Goal: Information Seeking & Learning: Learn about a topic

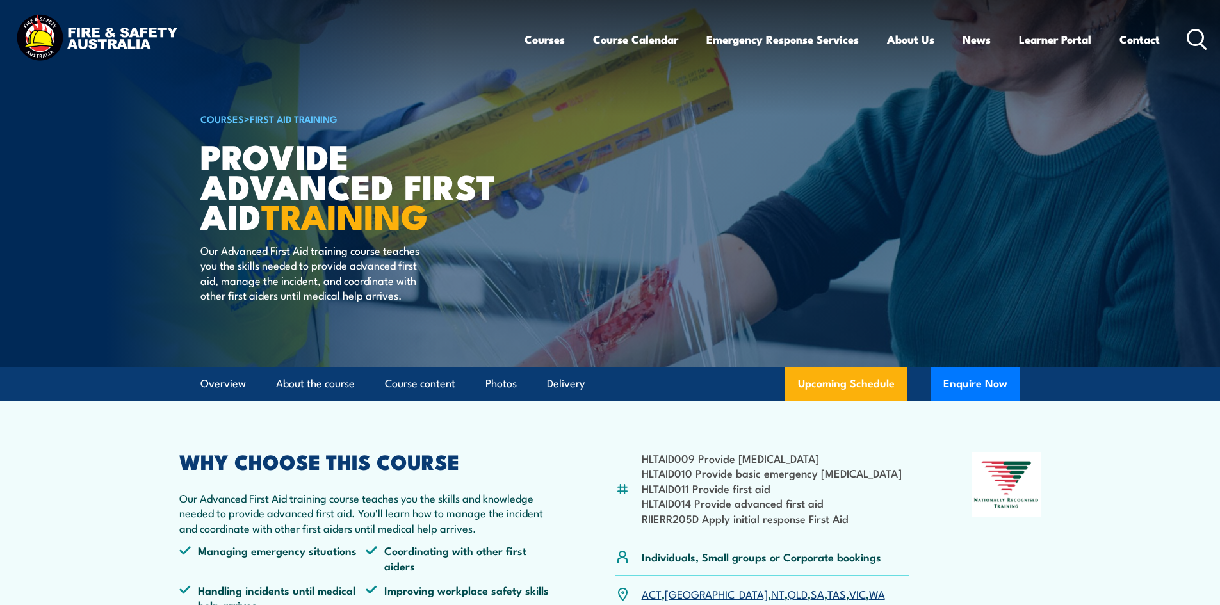
scroll to position [64, 0]
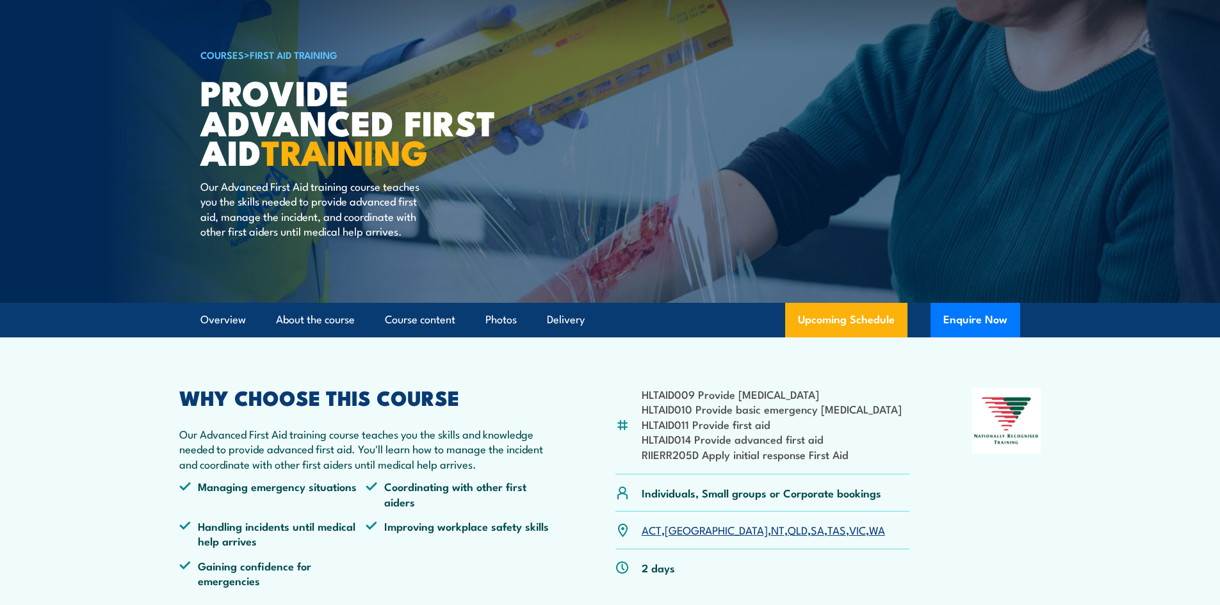
click at [657, 426] on li "HLTAID011 Provide first aid" at bounding box center [772, 424] width 260 height 15
click at [623, 425] on img at bounding box center [623, 426] width 14 height 14
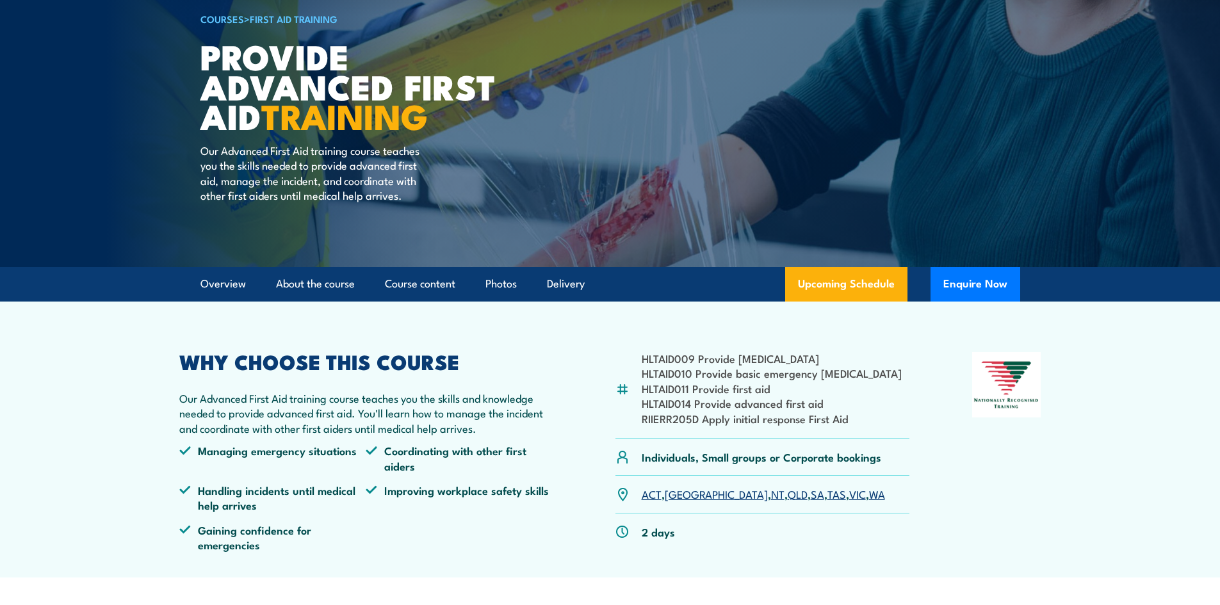
scroll to position [192, 0]
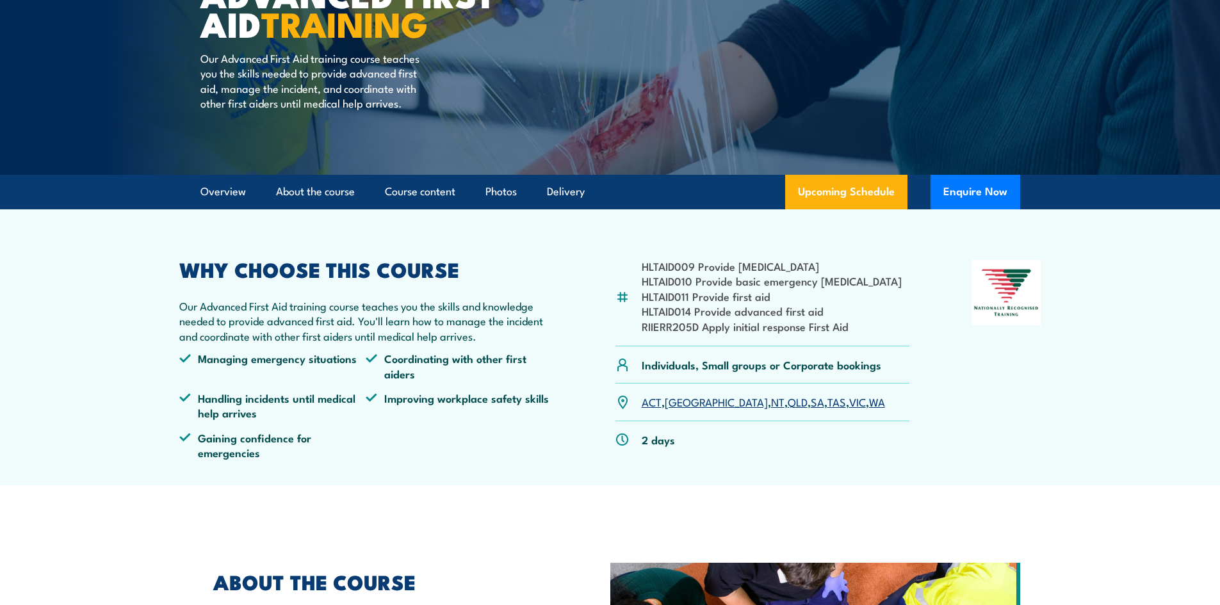
click at [678, 397] on link "[GEOGRAPHIC_DATA]" at bounding box center [716, 401] width 103 height 15
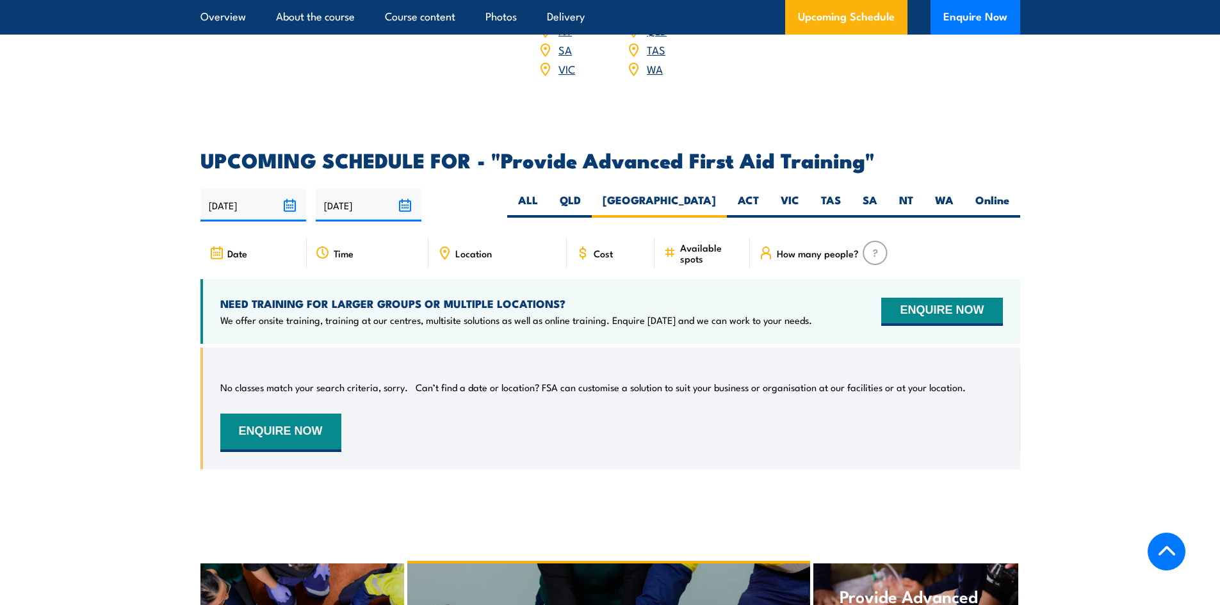
scroll to position [1906, 0]
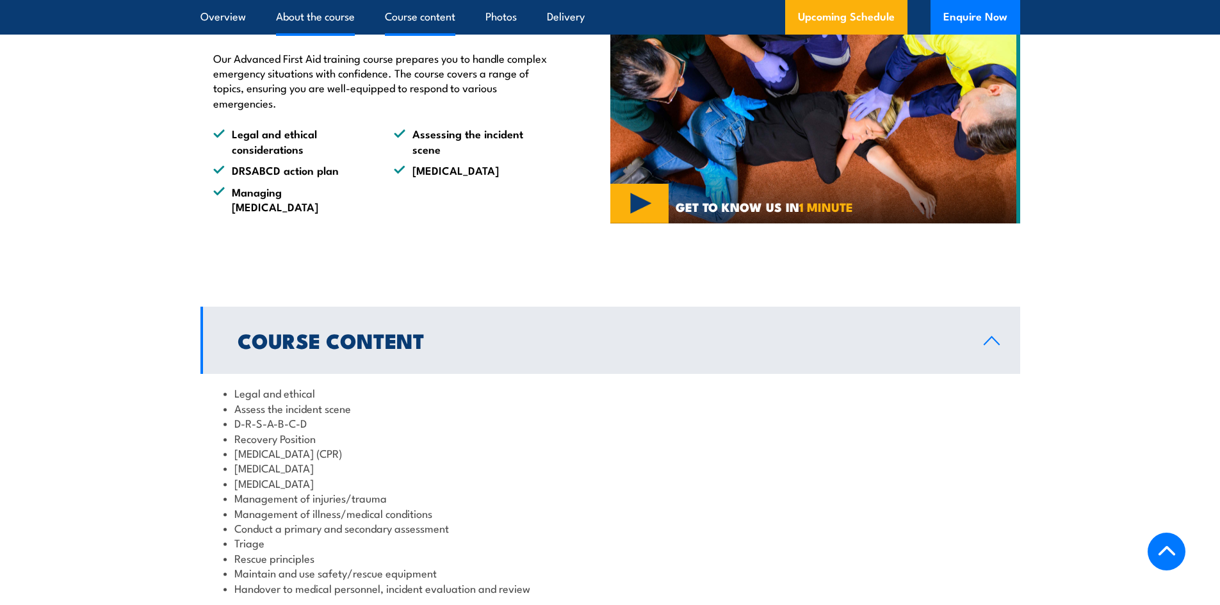
click at [426, 17] on link "Course content" at bounding box center [420, 17] width 70 height 34
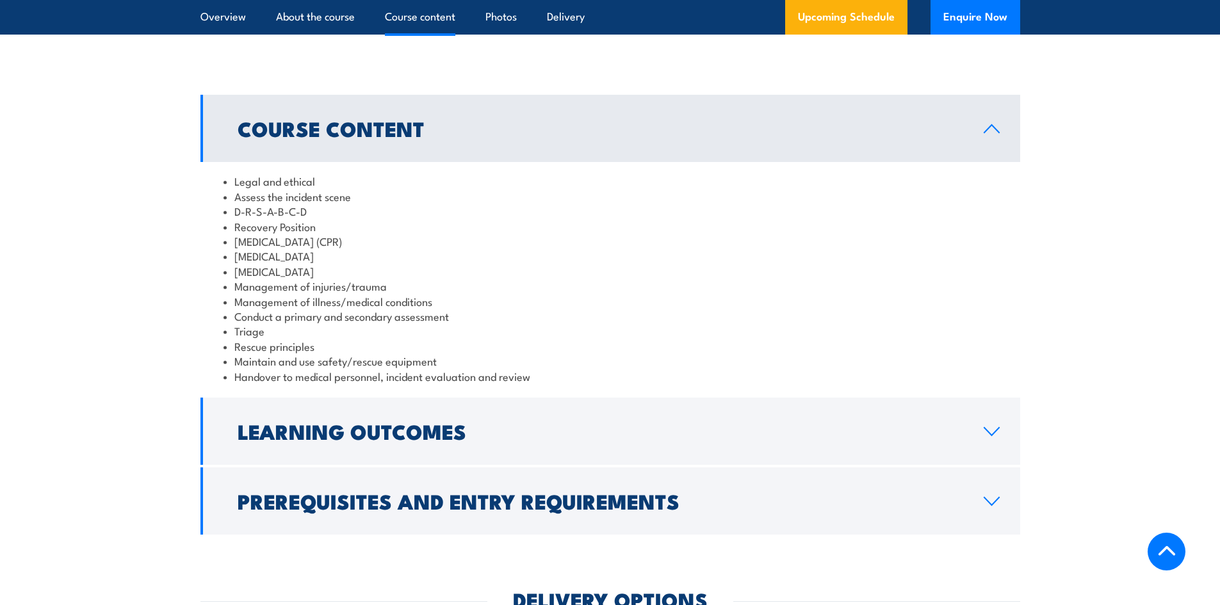
scroll to position [965, 0]
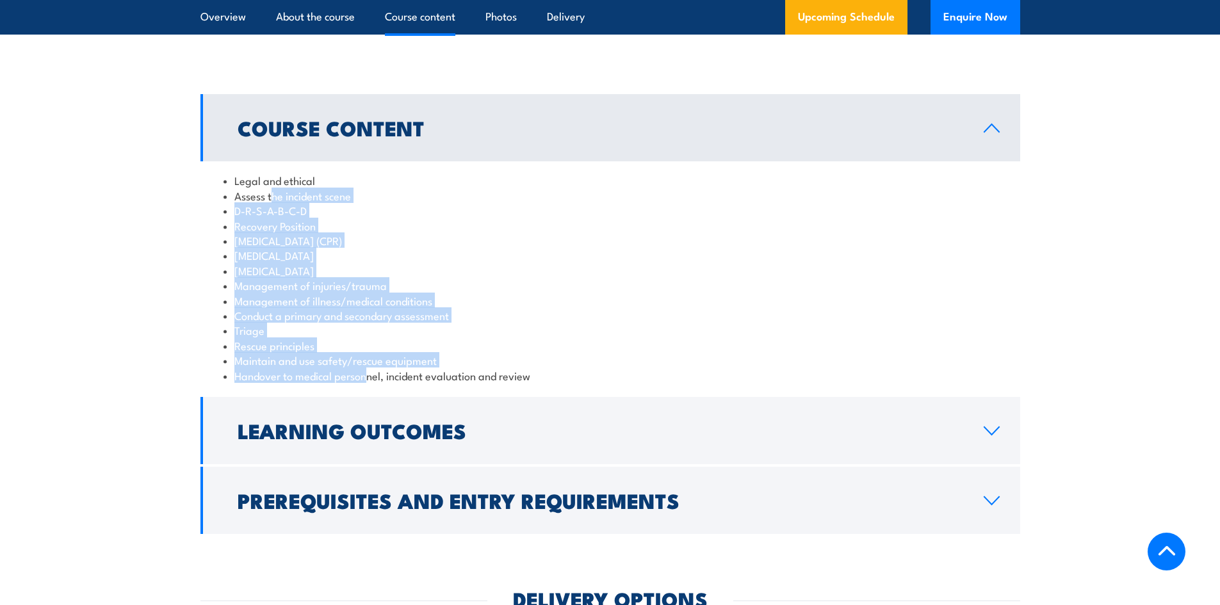
drag, startPoint x: 272, startPoint y: 174, endPoint x: 382, endPoint y: 352, distance: 209.2
click at [372, 359] on ul "Legal and ethical Assess the incident scene D-R-S-A-B-C-D Recovery Position Car…" at bounding box center [611, 278] width 774 height 210
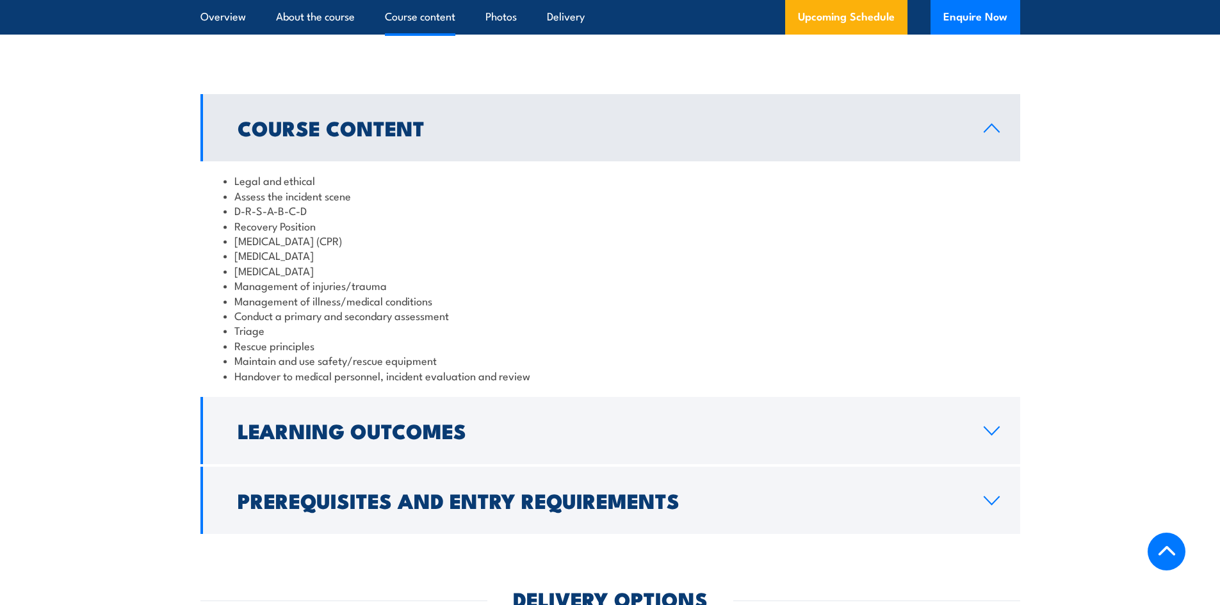
click at [520, 378] on div "Legal and ethical Assess the incident scene D-R-S-A-B-C-D Recovery Position Car…" at bounding box center [611, 277] width 820 height 233
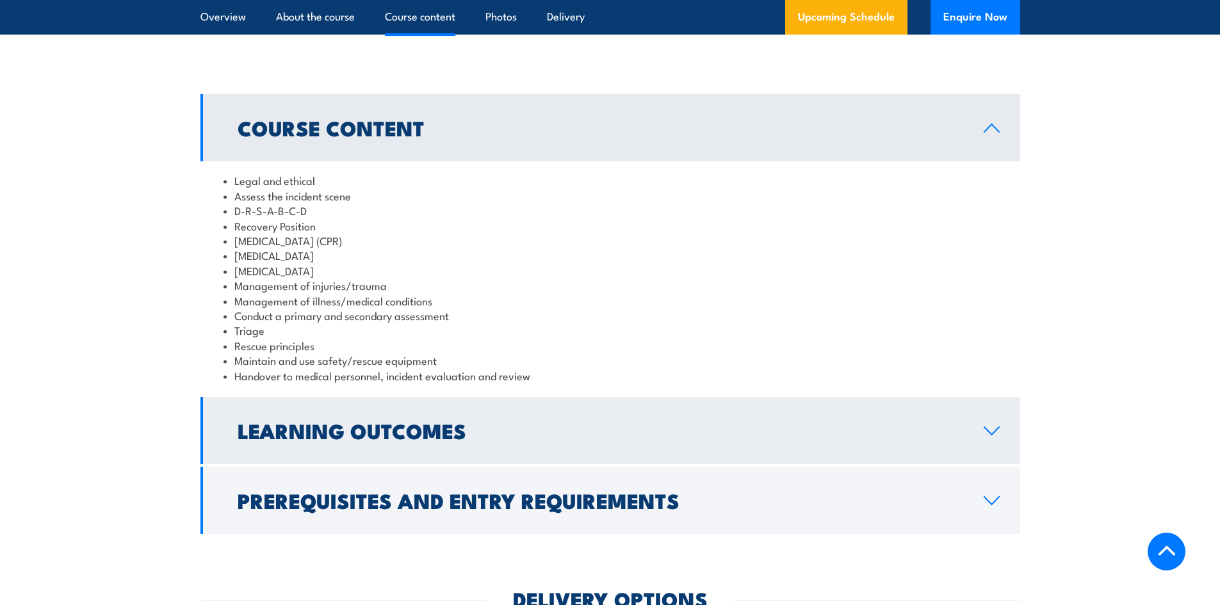
click at [522, 422] on h2 "Learning Outcomes" at bounding box center [601, 431] width 726 height 18
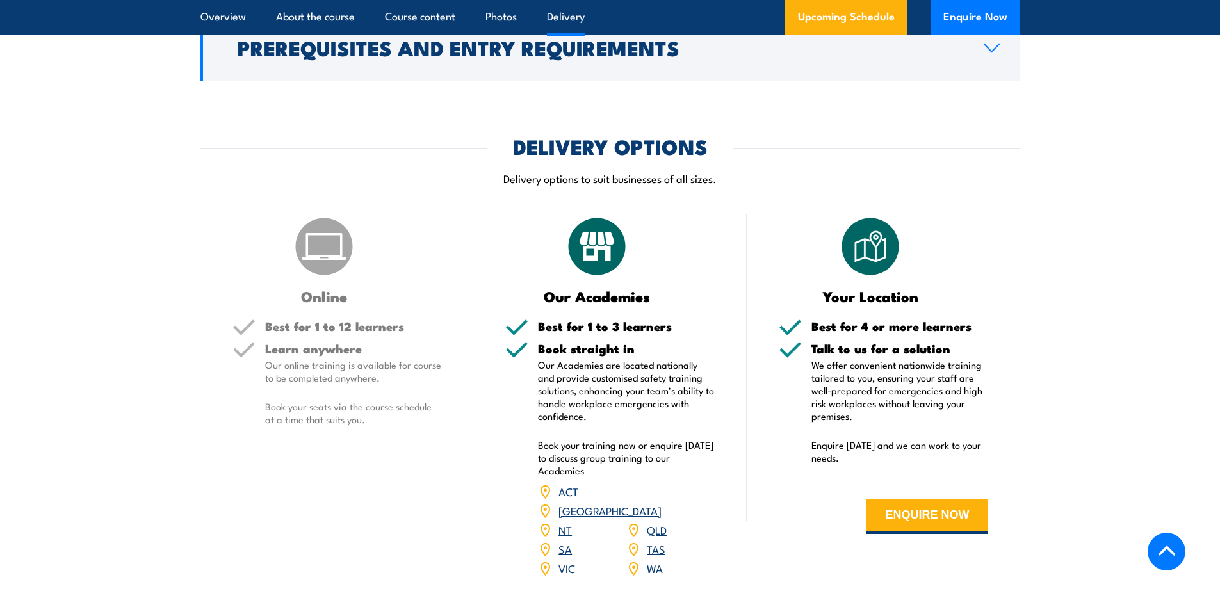
scroll to position [1350, 0]
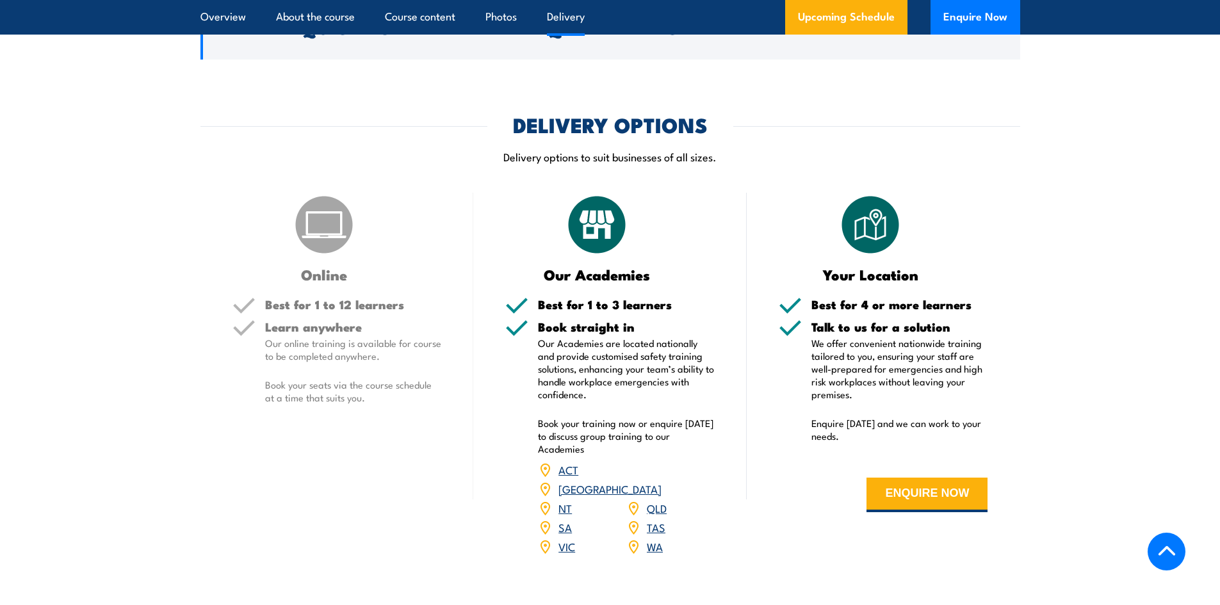
click at [650, 481] on link "[GEOGRAPHIC_DATA]" at bounding box center [610, 488] width 103 height 15
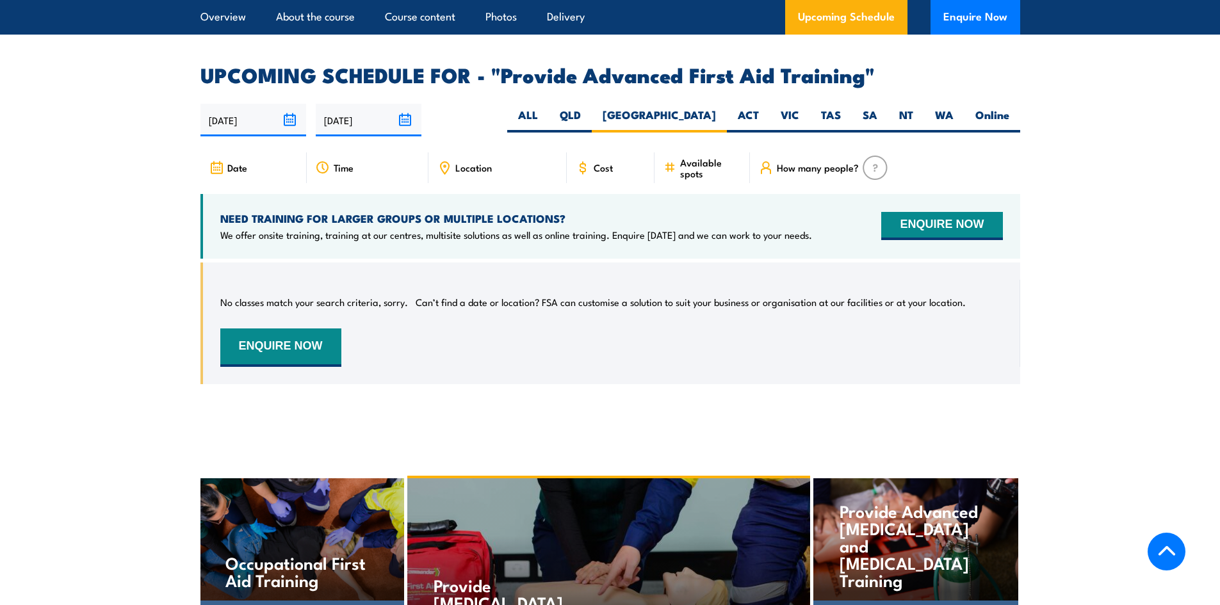
scroll to position [1944, 0]
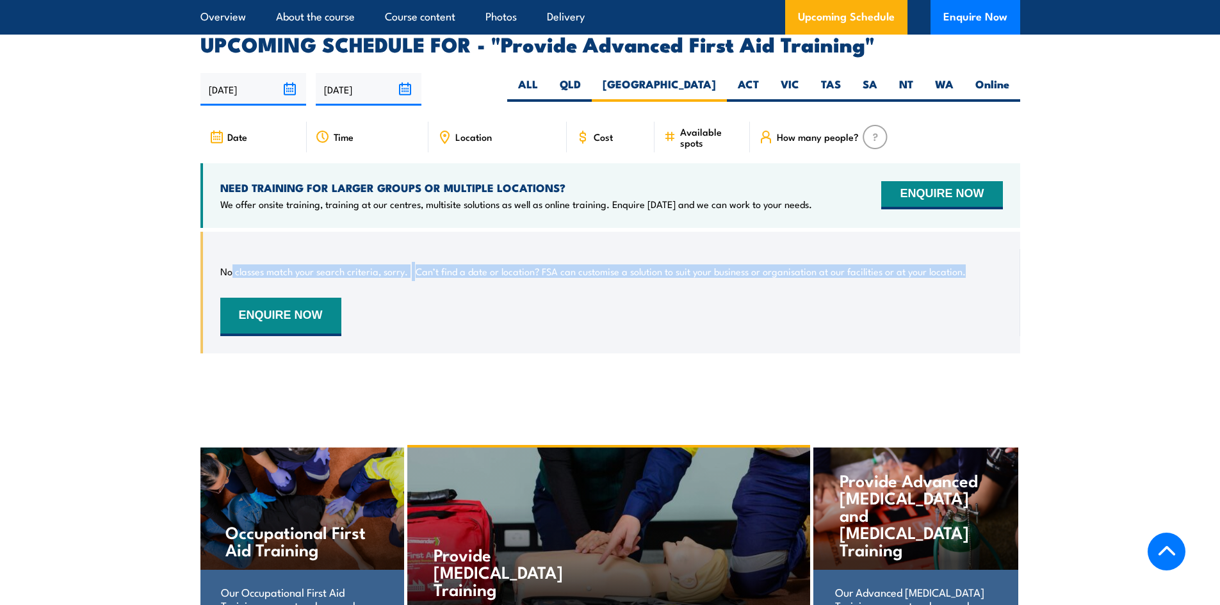
drag, startPoint x: 231, startPoint y: 236, endPoint x: 1020, endPoint y: 235, distance: 788.7
click at [1014, 234] on div "No classes match your search criteria, sorry. Can’t find a date or location? FS…" at bounding box center [611, 293] width 820 height 122
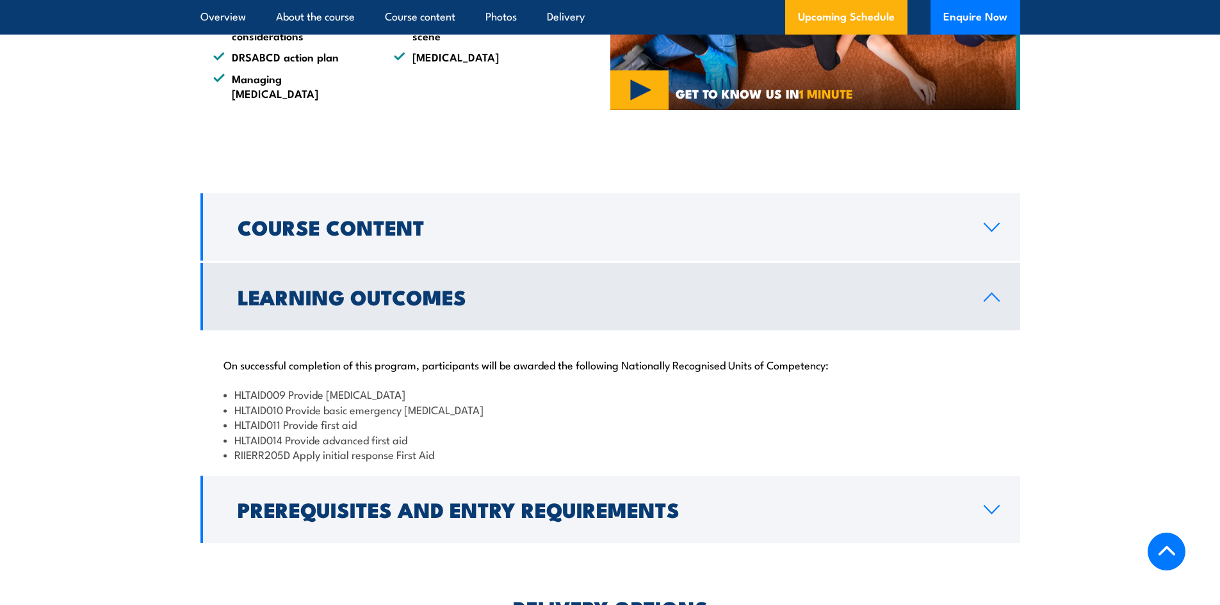
scroll to position [864, 0]
